Goal: Complete application form: Complete application form

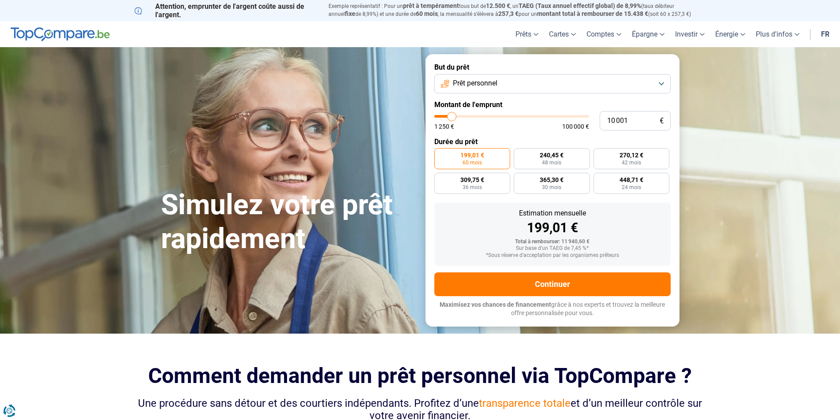
type input "9 750"
type input "9750"
type input "10 000"
type input "10000"
type input "10 500"
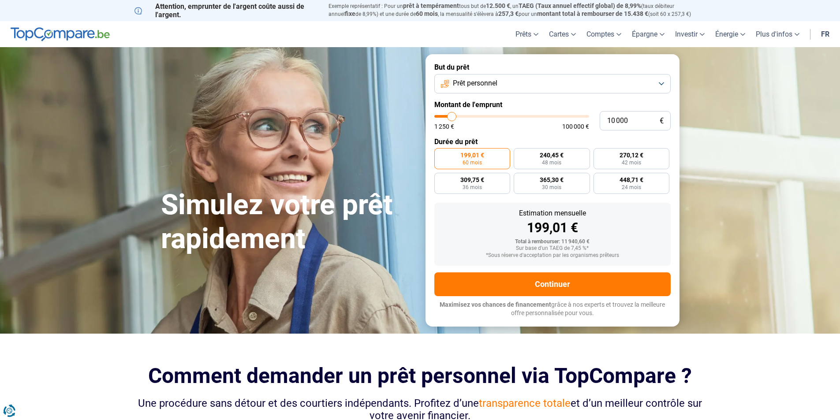
type input "10500"
type input "11 250"
type input "11250"
type input "12 000"
type input "12000"
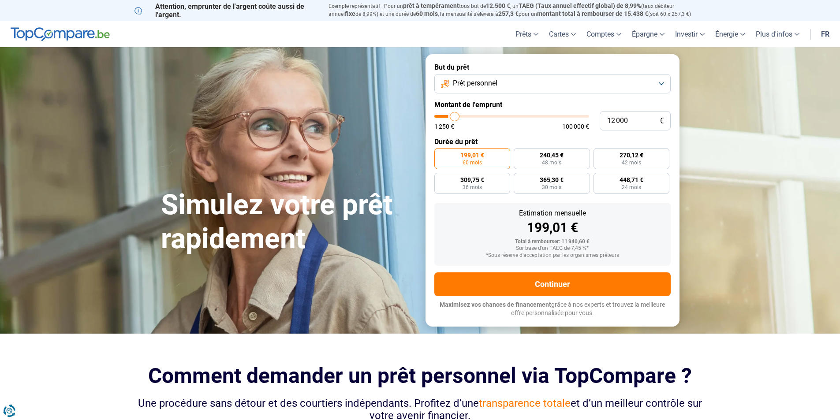
type input "13 000"
type input "13000"
type input "14 500"
type input "14500"
type input "15 000"
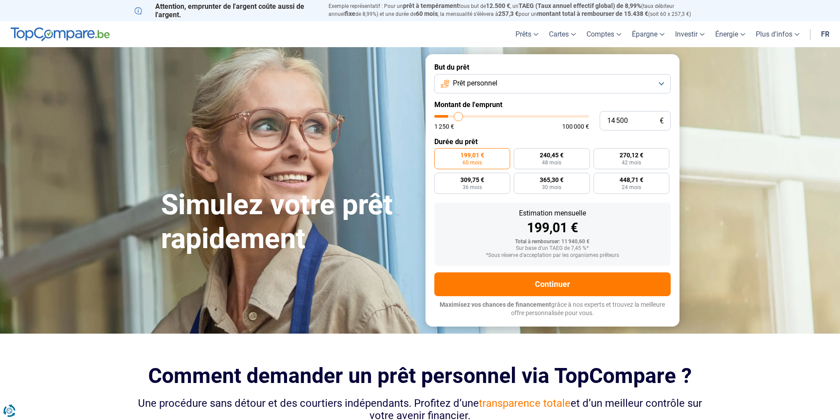
type input "15000"
type input "16 000"
type input "16000"
type input "16 500"
type input "16500"
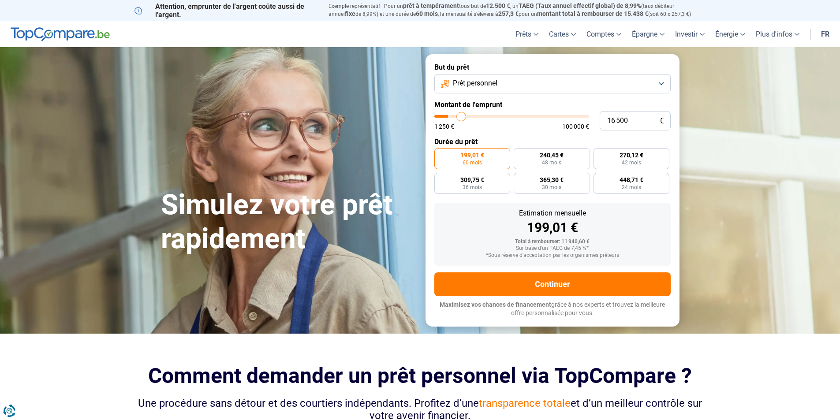
type input "17 000"
type input "17000"
type input "17 250"
type input "17250"
type input "17 500"
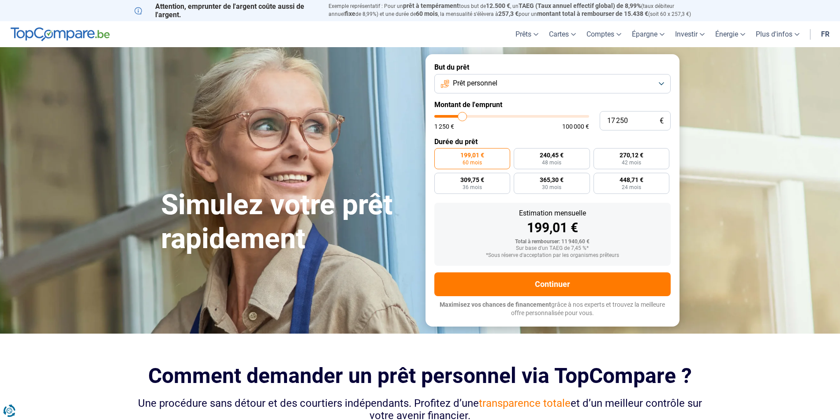
type input "17500"
type input "17 750"
type input "17750"
type input "18 000"
type input "18000"
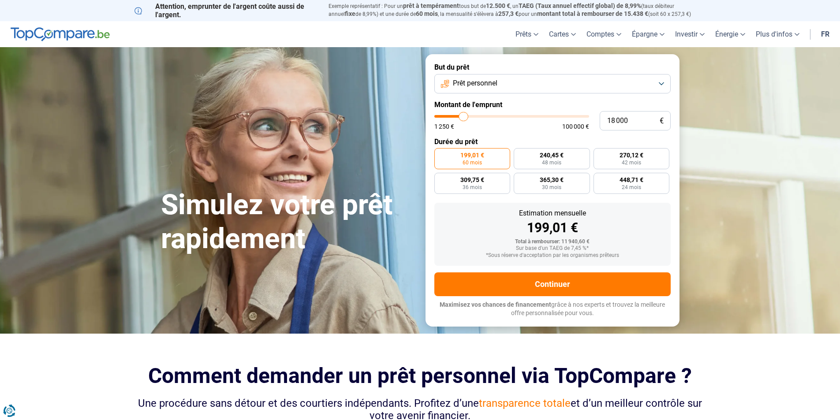
type input "18 750"
type input "18750"
type input "19 000"
type input "19000"
type input "19 250"
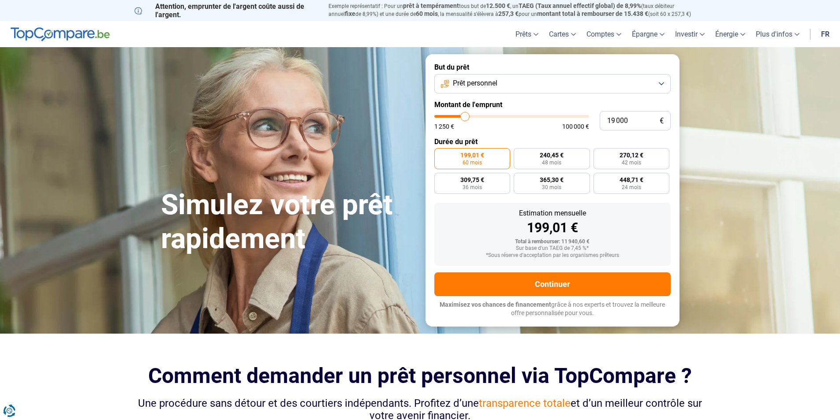
type input "19250"
type input "19 750"
type input "19750"
type input "20 000"
type input "20000"
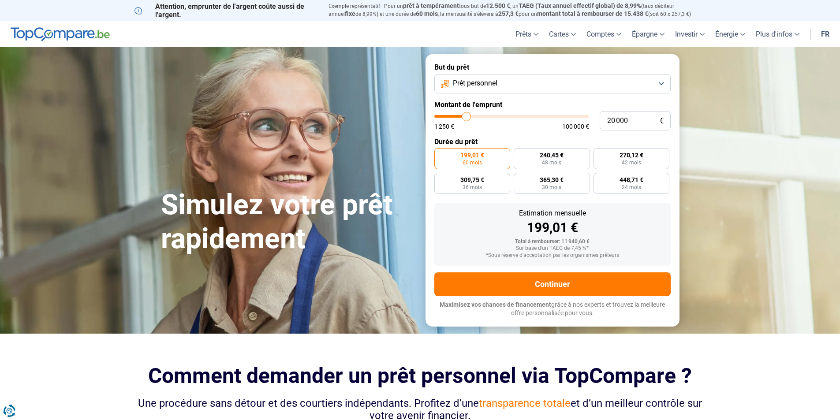
type input "20 250"
type input "20250"
type input "20 000"
type input "20000"
type input "19 750"
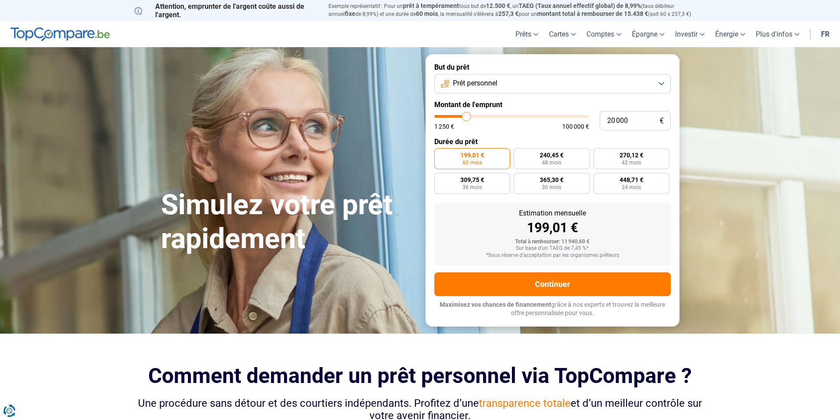
type input "19750"
type input "19 250"
type input "19250"
type input "19 000"
type input "19000"
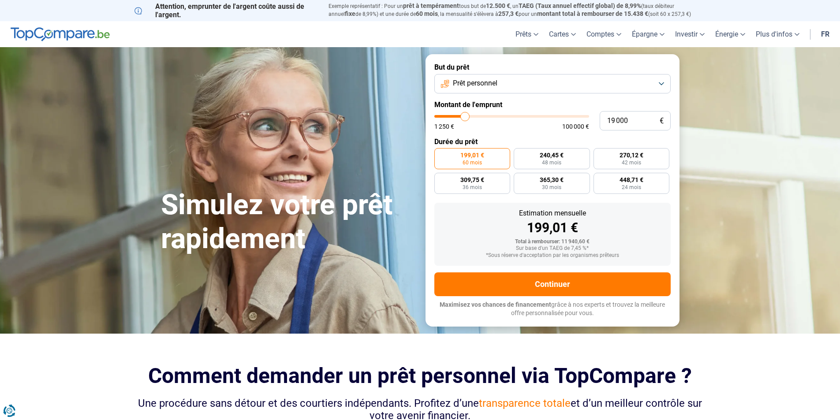
type input "18 500"
type input "18500"
type input "18 000"
type input "18000"
type input "17 750"
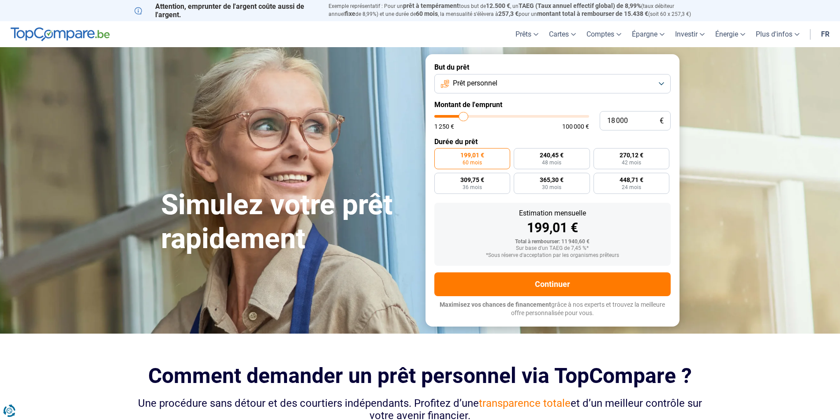
type input "17750"
type input "17 250"
type input "17250"
type input "17 000"
type input "17000"
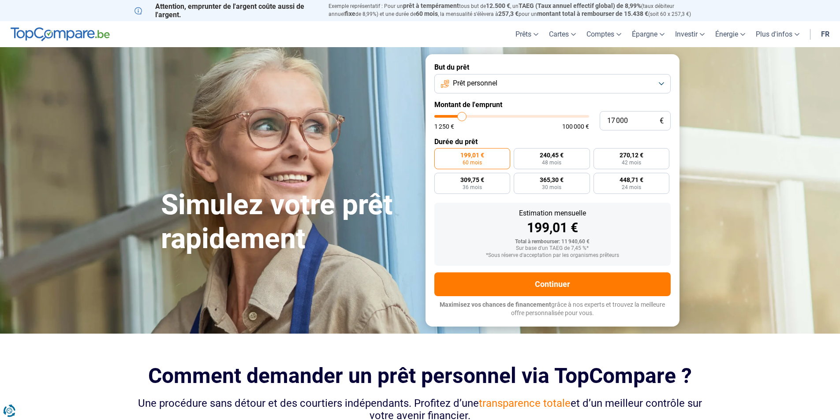
type input "16 500"
type input "16500"
type input "16 250"
type input "16250"
type input "16 000"
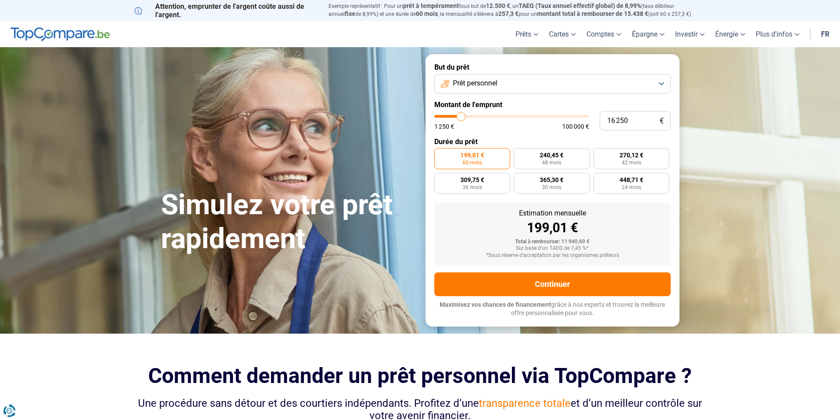
type input "16000"
type input "15 750"
type input "15750"
type input "15 500"
type input "15500"
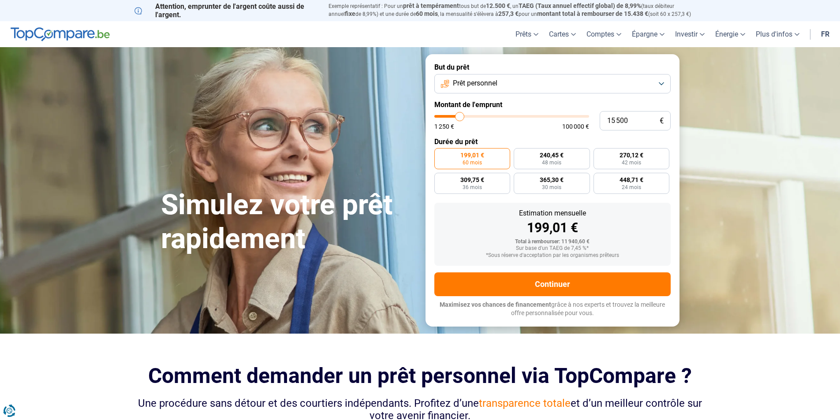
type input "14 750"
type input "14750"
type input "14 500"
type input "14500"
type input "14 250"
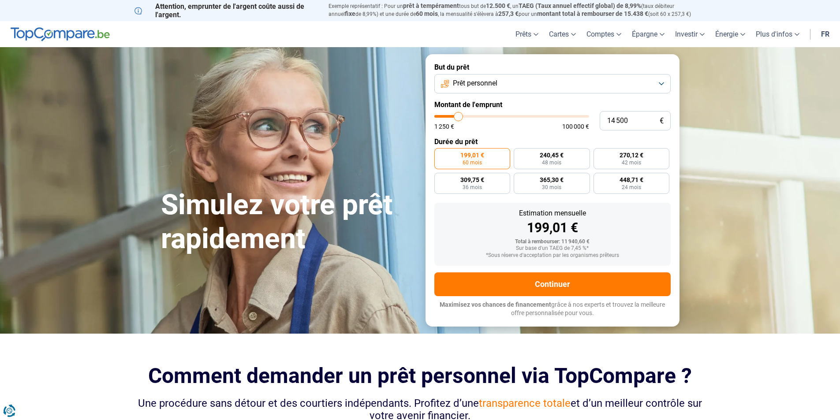
type input "14250"
type input "14 000"
type input "14000"
type input "13 500"
type input "13500"
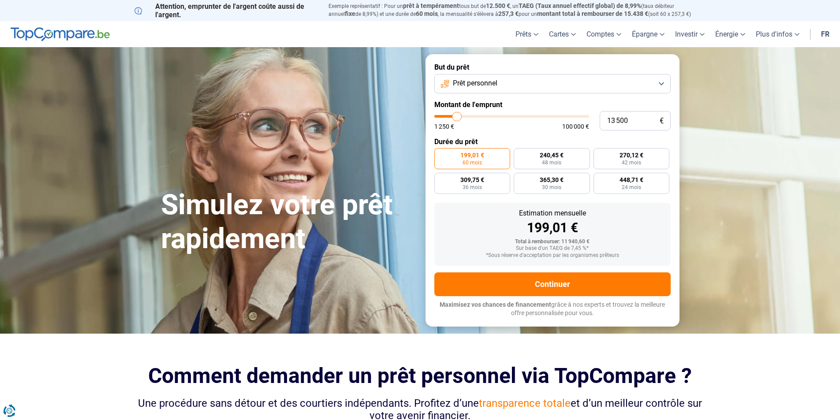
type input "13 250"
type input "13250"
type input "13 000"
type input "13000"
type input "12 750"
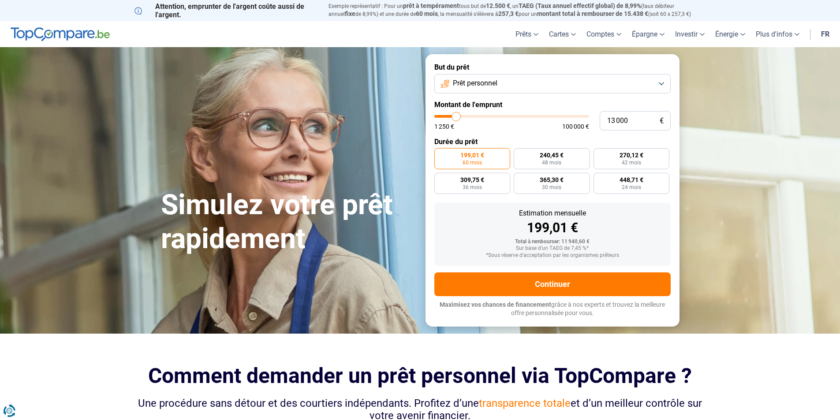
type input "12750"
type input "12 500"
type input "12500"
type input "12 000"
type input "12000"
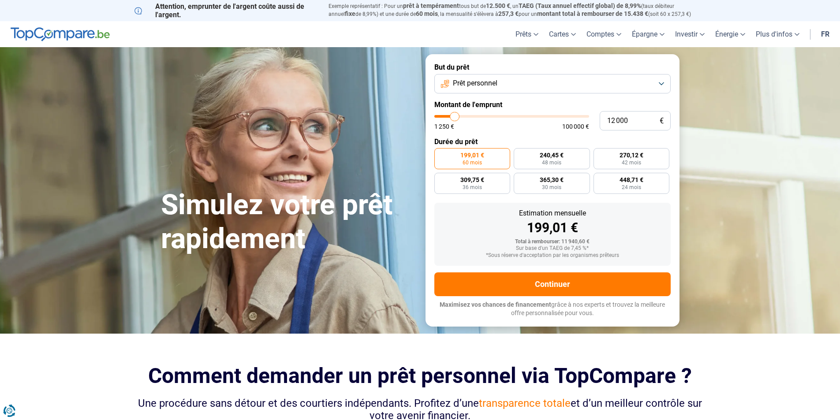
type input "11 750"
type input "11750"
type input "11 250"
type input "11250"
type input "11 000"
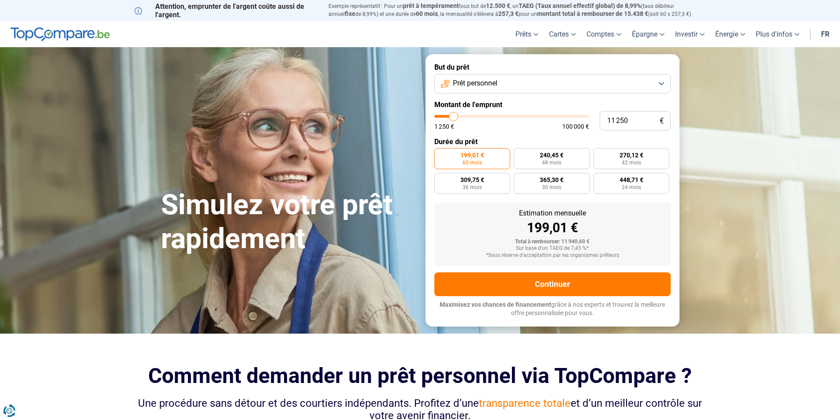
type input "11000"
type input "10 250"
type input "10250"
click at [452, 118] on input "range" at bounding box center [511, 116] width 155 height 3
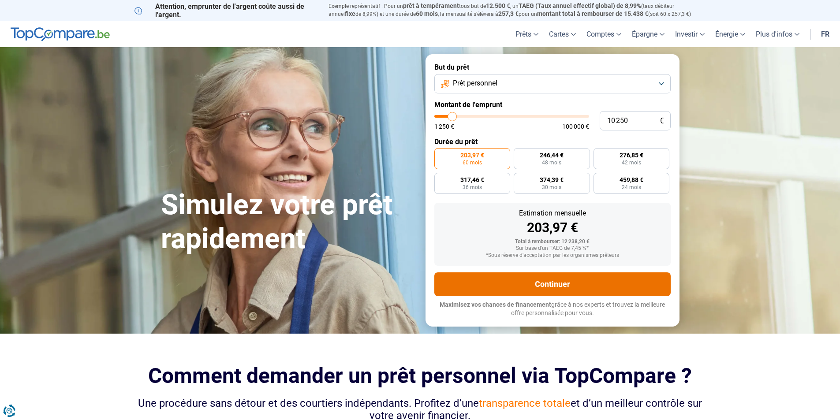
click at [505, 284] on button "Continuer" at bounding box center [552, 284] width 236 height 24
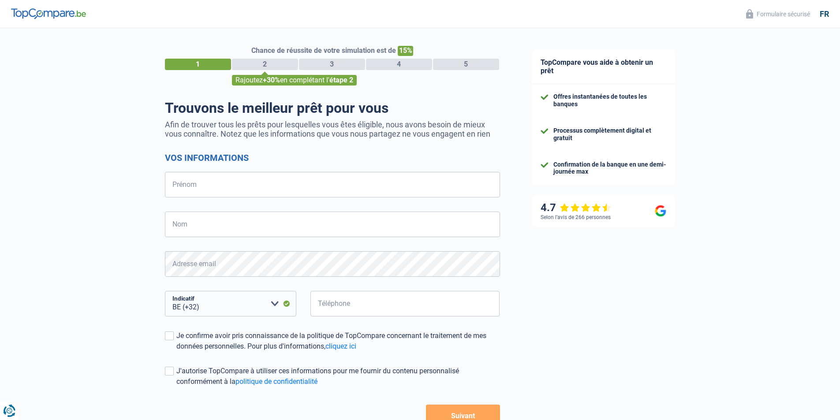
select select "32"
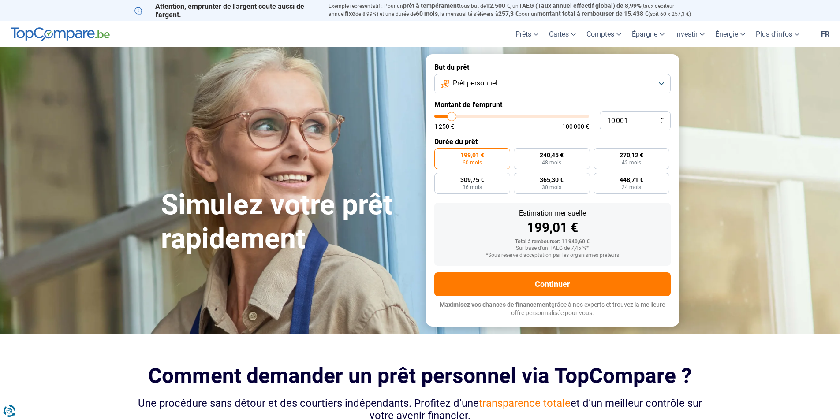
type input "9 750"
type input "9750"
type input "10 000"
type input "10000"
type input "10 500"
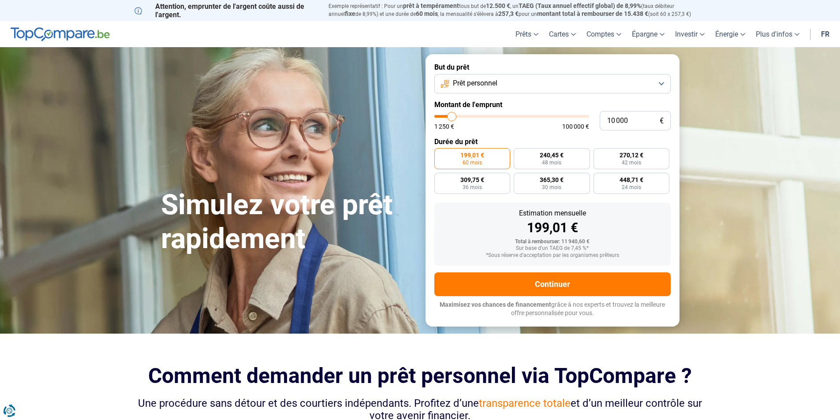
type input "10500"
type input "11 000"
type input "11000"
type input "11 250"
type input "11250"
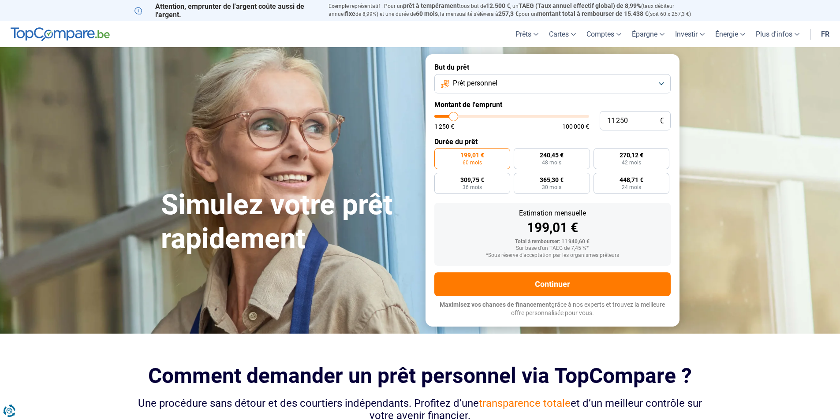
type input "11 750"
type input "11750"
type input "12 500"
type input "12500"
type input "12 750"
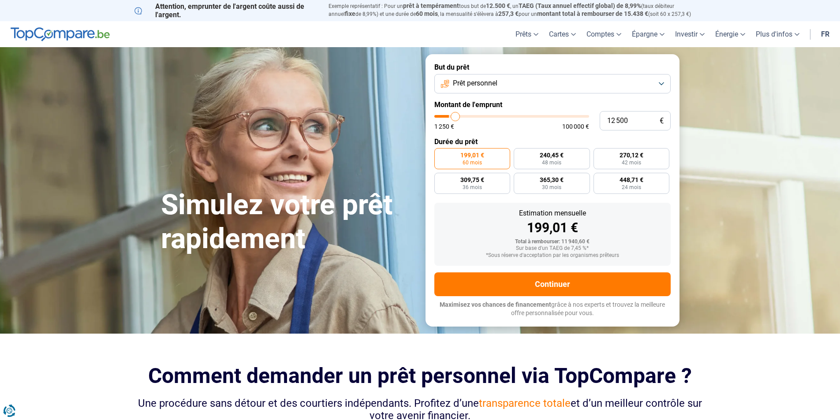
type input "12750"
type input "13 000"
type input "13000"
type input "13 250"
type input "13250"
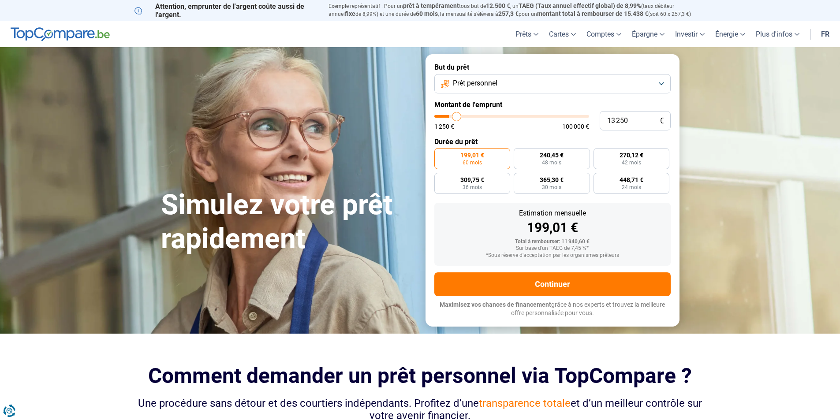
type input "13 500"
type input "13500"
type input "14 000"
type input "14000"
type input "14 250"
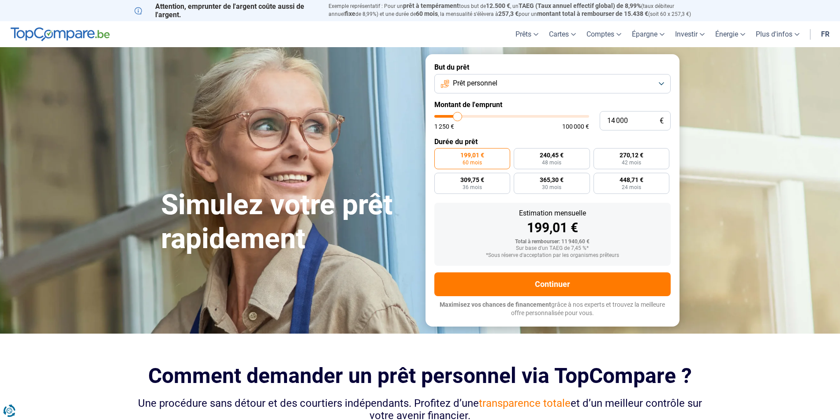
type input "14250"
type input "14 500"
type input "14500"
type input "14 750"
type input "14750"
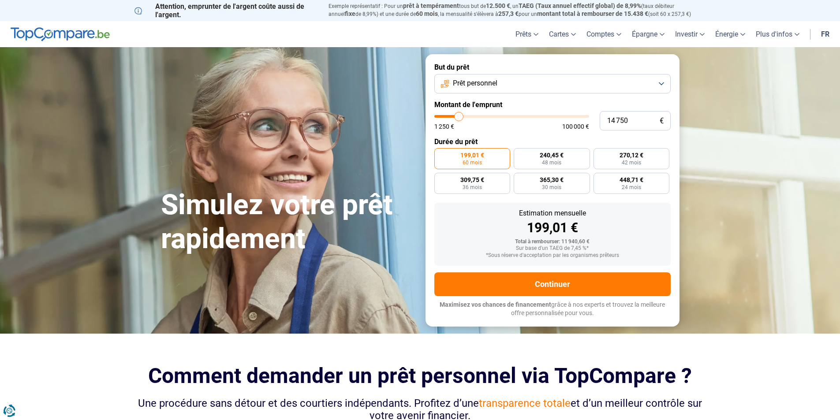
type input "15 000"
type input "15000"
type input "15 500"
drag, startPoint x: 451, startPoint y: 116, endPoint x: 460, endPoint y: 116, distance: 8.8
type input "15500"
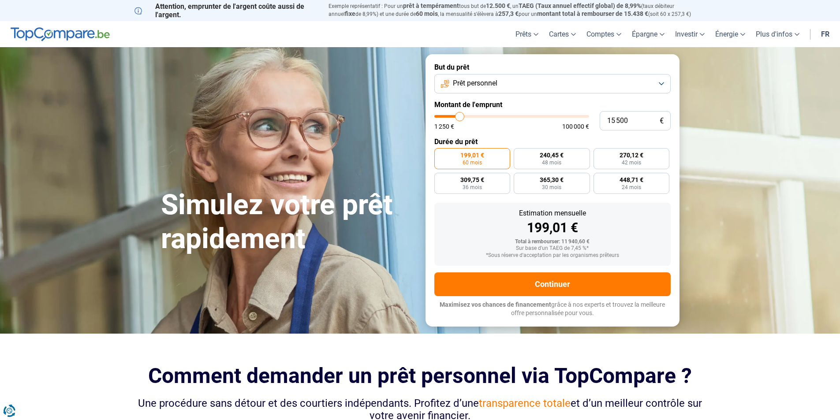
click at [460, 116] on input "range" at bounding box center [511, 116] width 155 height 3
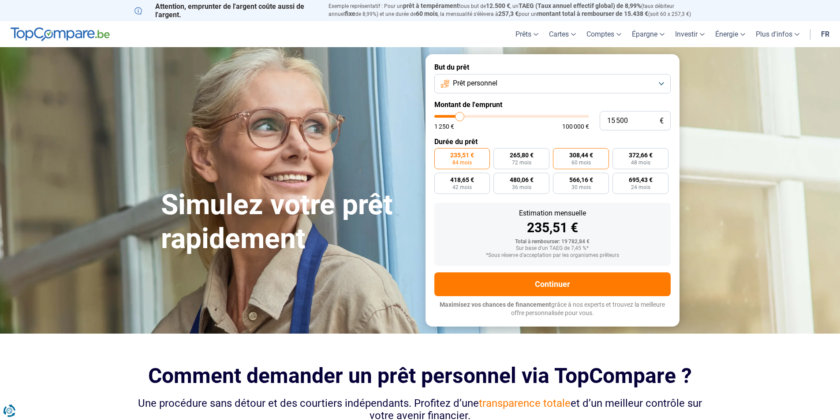
click at [582, 167] on label "308,44 € 60 mois" at bounding box center [581, 158] width 56 height 21
click at [558, 154] on input "308,44 € 60 mois" at bounding box center [556, 151] width 6 height 6
radio input "true"
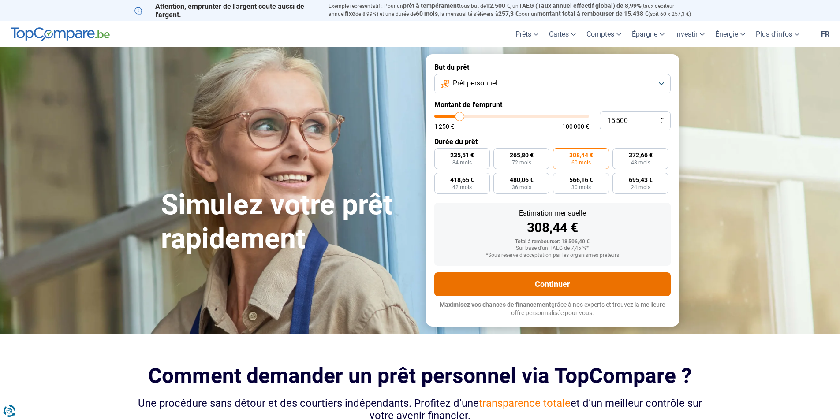
click at [547, 284] on button "Continuer" at bounding box center [552, 284] width 236 height 24
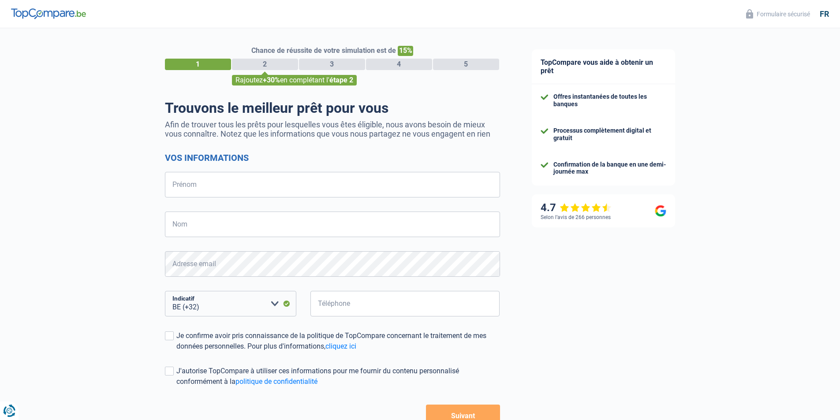
select select "32"
click at [197, 183] on input "Prénom" at bounding box center [332, 185] width 335 height 26
type input "[PERSON_NAME]"
type input "barraco"
type input "474948213"
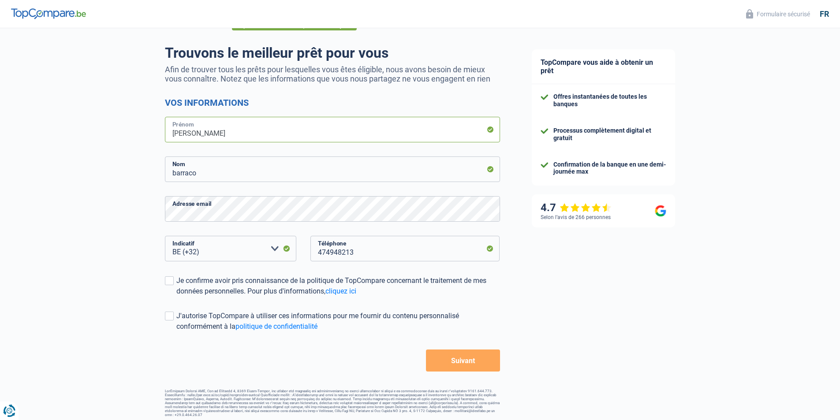
scroll to position [59, 0]
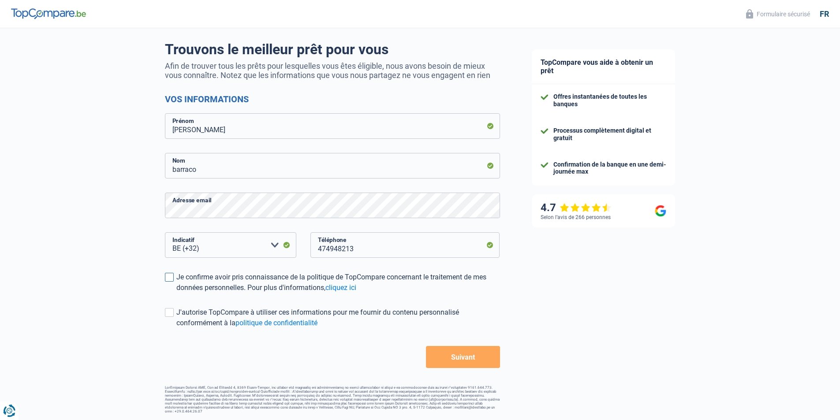
click at [170, 277] on span at bounding box center [169, 277] width 9 height 9
click at [176, 293] on input "Je confirme avoir pris connaissance de la politique de TopCompare concernant le…" at bounding box center [176, 293] width 0 height 0
click at [170, 316] on span at bounding box center [169, 312] width 9 height 9
click at [176, 328] on input "J'autorise TopCompare à utiliser ces informations pour me fournir du contenu pe…" at bounding box center [176, 328] width 0 height 0
click at [444, 358] on button "Suivant" at bounding box center [463, 357] width 74 height 22
